Goal: Navigation & Orientation: Find specific page/section

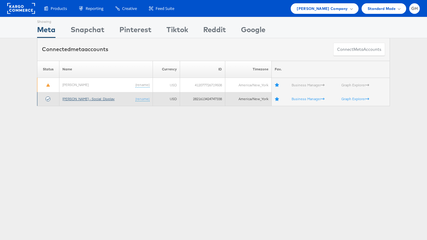
click at [89, 99] on link "[PERSON_NAME] - Social_Display" at bounding box center [88, 99] width 52 height 5
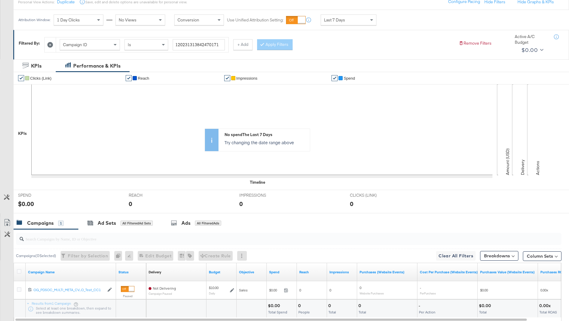
scroll to position [113, 0]
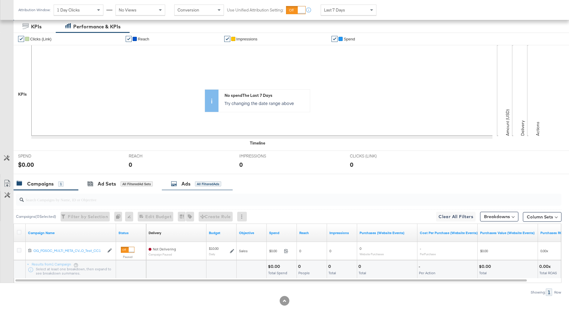
click at [190, 180] on div "Ads" at bounding box center [185, 183] width 9 height 7
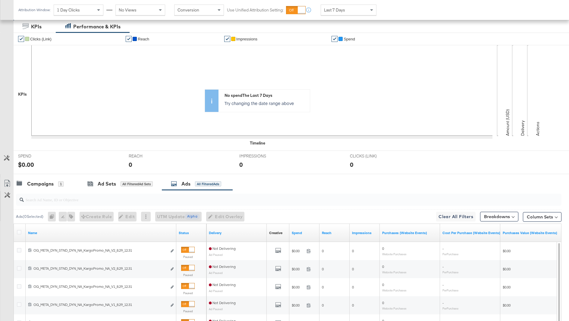
scroll to position [221, 0]
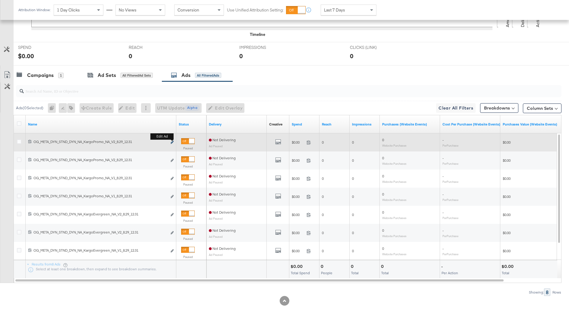
click at [171, 141] on icon "link" at bounding box center [172, 141] width 3 height 3
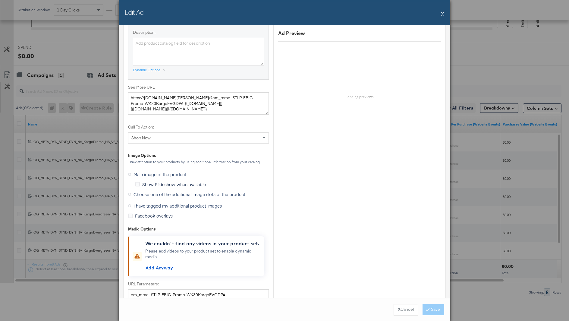
scroll to position [499, 0]
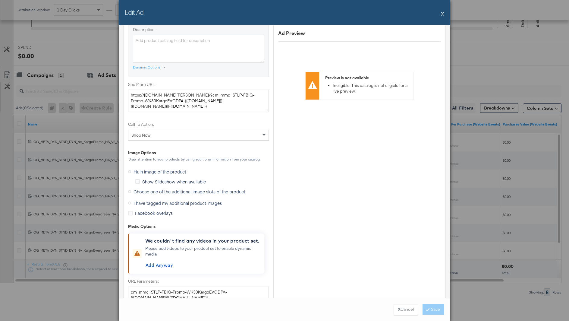
click at [164, 188] on span "Choose one of the additional image slots of the product" at bounding box center [189, 191] width 112 height 6
click at [0, 0] on input "Choose one of the additional image slots of the product" at bounding box center [0, 0] width 0 height 0
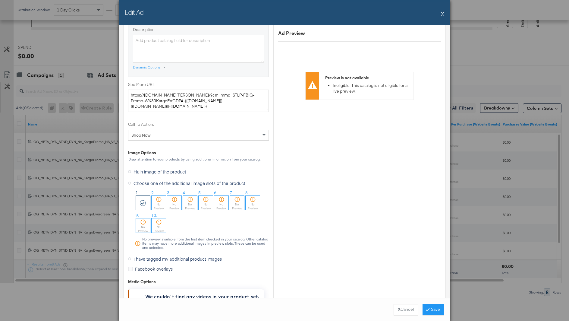
scroll to position [512, 0]
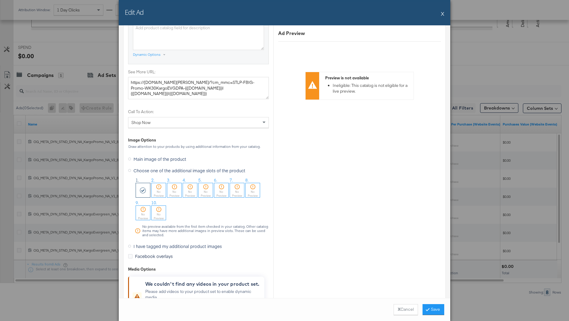
click at [442, 14] on button "X" at bounding box center [442, 14] width 3 height 12
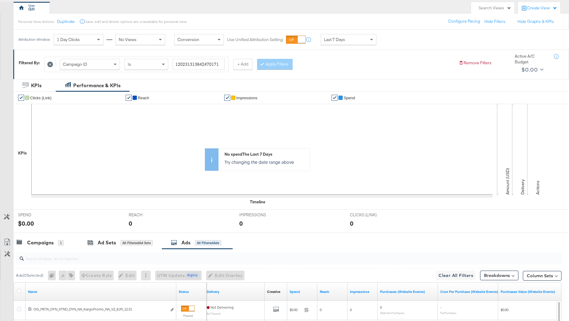
scroll to position [0, 0]
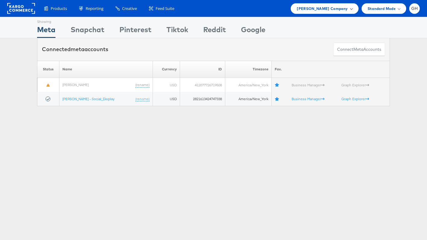
click at [347, 10] on span "Belk Company" at bounding box center [321, 8] width 51 height 6
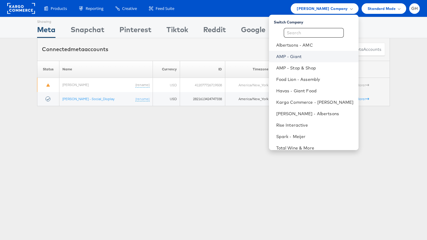
click at [303, 54] on link "AMP - Giant" at bounding box center [314, 57] width 77 height 6
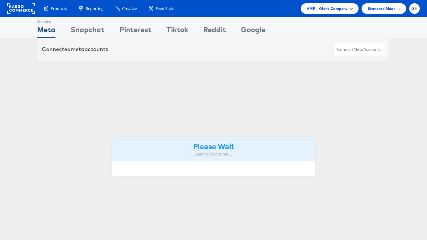
click at [335, 8] on span "AMP - Giant Company" at bounding box center [326, 8] width 41 height 6
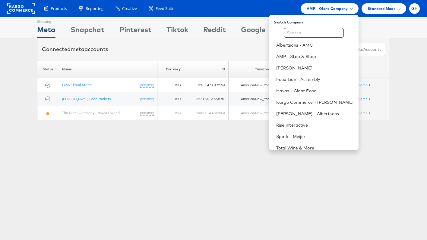
click at [307, 39] on div "Albertsons - AMC AMP - Stop & Shop Belk Food Lion - Assembly Havas - Giant Food…" at bounding box center [313, 91] width 89 height 126
click at [307, 45] on link "Albertsons - AMC" at bounding box center [314, 45] width 77 height 6
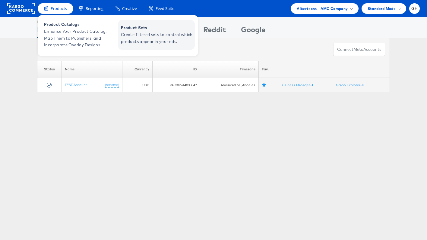
click at [129, 40] on span "Create filtered sets to control which products appear in your ads." at bounding box center [157, 38] width 72 height 14
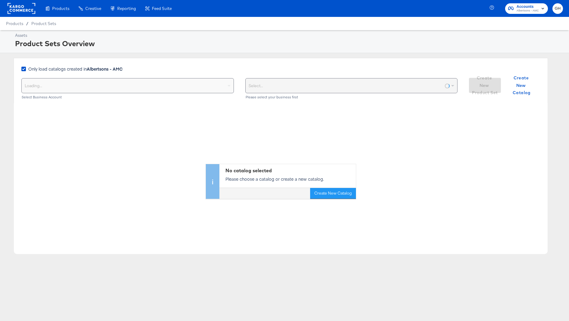
click at [18, 8] on rect at bounding box center [22, 8] width 28 height 11
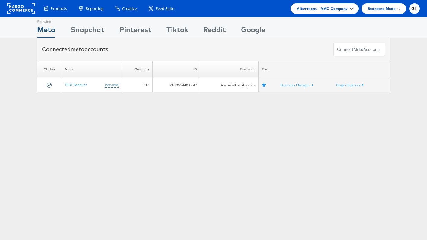
click at [317, 9] on span "Albertsons - AMC Company" at bounding box center [321, 8] width 51 height 6
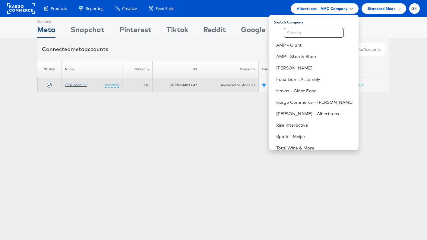
click at [81, 85] on link "TEST Account" at bounding box center [76, 85] width 22 height 5
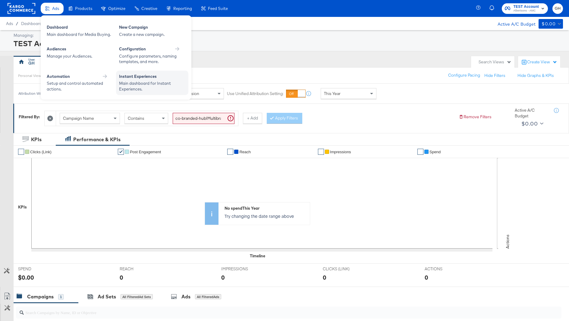
click at [134, 93] on div "Instant Experiences Main dashboard for Instant Experiences." at bounding box center [152, 82] width 72 height 24
click at [162, 81] on div "Main dashboard for Instant Experiences." at bounding box center [152, 85] width 66 height 11
